Goal: Task Accomplishment & Management: Complete application form

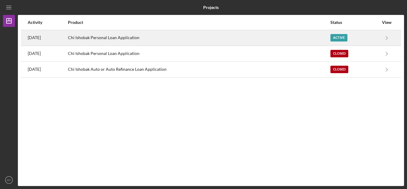
click at [376, 39] on div "Active" at bounding box center [354, 37] width 48 height 15
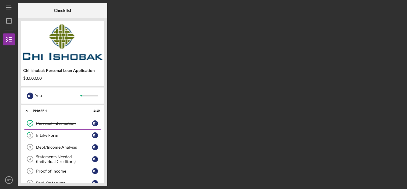
click at [58, 138] on link "2 Intake Form R T" at bounding box center [62, 135] width 77 height 12
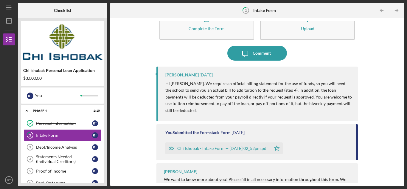
scroll to position [35, 0]
